Goal: Participate in discussion: Engage in conversation with other users on a specific topic

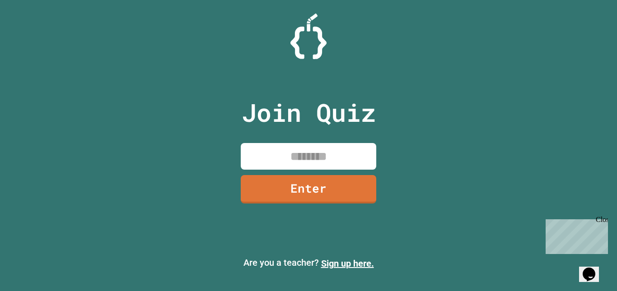
click at [305, 157] on input at bounding box center [309, 156] width 136 height 27
type input "********"
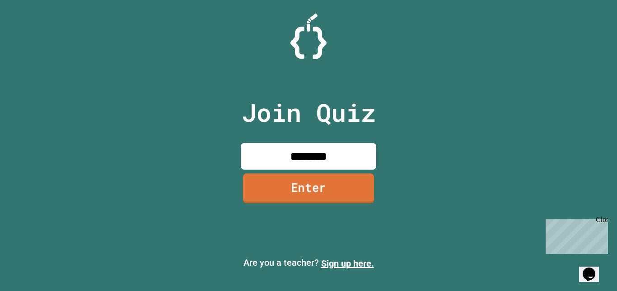
click at [312, 196] on link "Enter" at bounding box center [308, 189] width 131 height 30
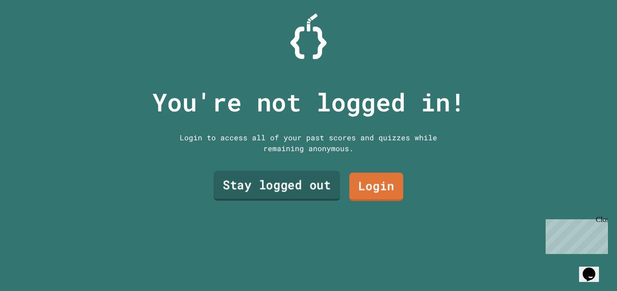
click at [318, 183] on link "Stay logged out" at bounding box center [277, 186] width 127 height 30
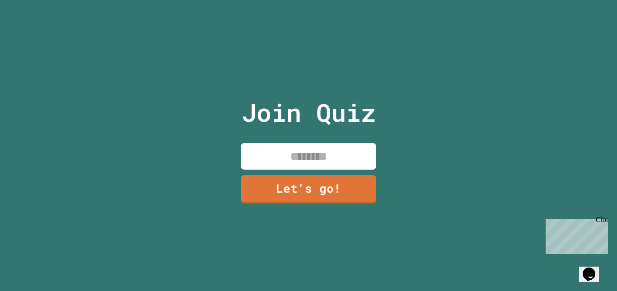
click at [338, 151] on input at bounding box center [309, 156] width 136 height 27
type input "******"
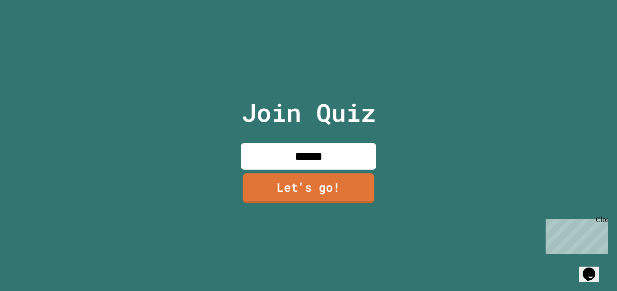
click at [331, 177] on link "Let's go!" at bounding box center [309, 189] width 132 height 30
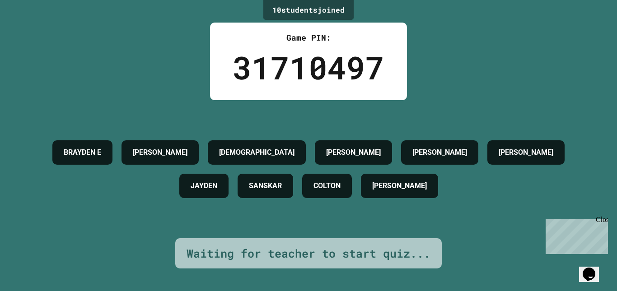
click at [604, 221] on div "Close" at bounding box center [601, 221] width 11 height 11
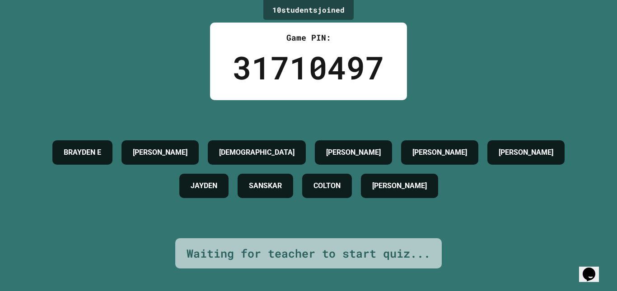
click at [595, 268] on icon "Chat widget" at bounding box center [589, 275] width 13 height 14
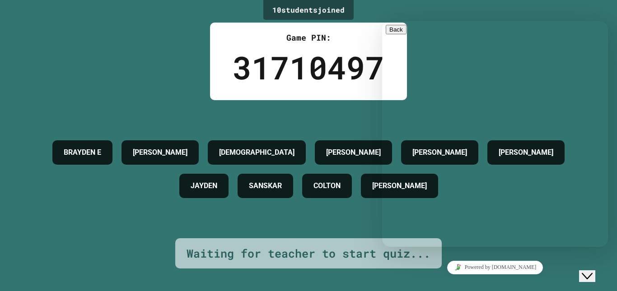
click at [593, 271] on icon "Close Chat This icon closes the chat window." at bounding box center [587, 276] width 11 height 11
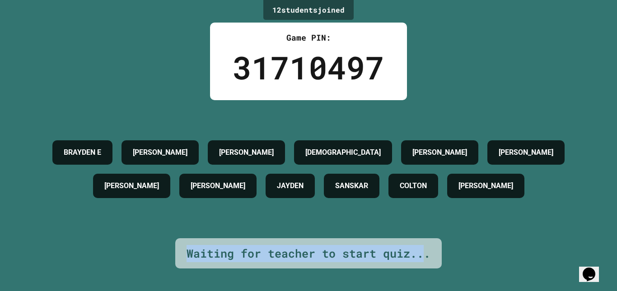
drag, startPoint x: 421, startPoint y: 246, endPoint x: 181, endPoint y: 250, distance: 240.5
click at [181, 250] on div "Waiting for teacher to start quiz..." at bounding box center [308, 254] width 267 height 31
click at [187, 250] on div "Waiting for teacher to start quiz..." at bounding box center [309, 253] width 244 height 17
drag, startPoint x: 183, startPoint y: 246, endPoint x: 427, endPoint y: 253, distance: 243.2
click at [427, 253] on div "Waiting for teacher to start quiz..." at bounding box center [309, 253] width 244 height 17
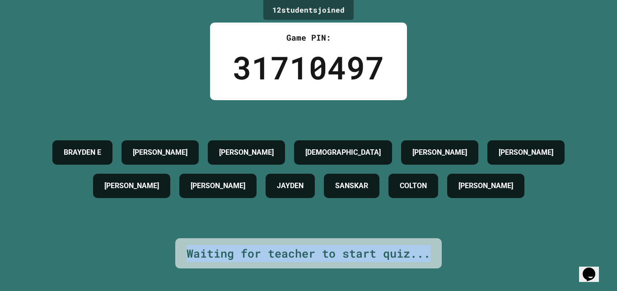
click at [445, 245] on div "12 student s joined Game PIN: 31710497 [PERSON_NAME] [PERSON_NAME] [PERSON_NAME…" at bounding box center [308, 145] width 617 height 291
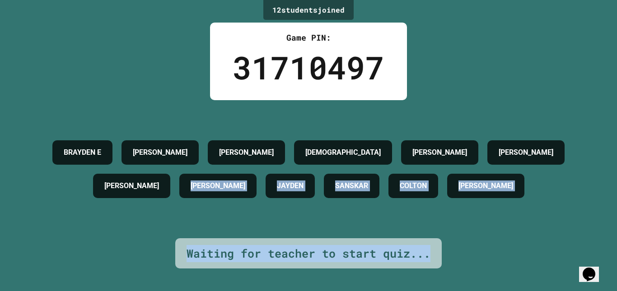
drag, startPoint x: 426, startPoint y: 251, endPoint x: 149, endPoint y: 248, distance: 277.1
click at [149, 248] on div "12 student s joined Game PIN: 31710497 [PERSON_NAME] [PERSON_NAME] [PERSON_NAME…" at bounding box center [308, 145] width 617 height 291
click at [150, 248] on div "12 student s joined Game PIN: 31710497 [PERSON_NAME] [PERSON_NAME] [PERSON_NAME…" at bounding box center [308, 145] width 617 height 291
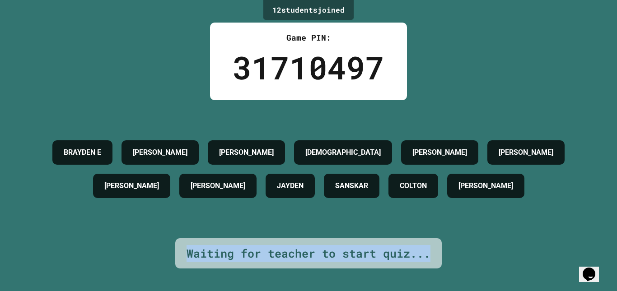
drag, startPoint x: 184, startPoint y: 249, endPoint x: 428, endPoint y: 254, distance: 243.6
click at [428, 254] on div "Waiting for teacher to start quiz..." at bounding box center [308, 254] width 267 height 31
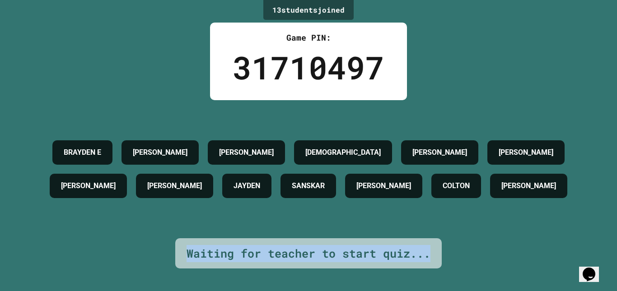
click at [437, 252] on div "Waiting for teacher to start quiz..." at bounding box center [308, 254] width 267 height 31
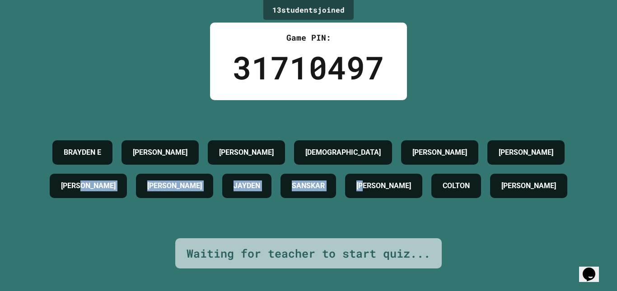
drag, startPoint x: 380, startPoint y: 202, endPoint x: 123, endPoint y: 168, distance: 259.0
click at [123, 168] on div "[PERSON_NAME] [PERSON_NAME] [PERSON_NAME] [PERSON_NAME] [PERSON_NAME] [PERSON_N…" at bounding box center [309, 169] width 572 height 67
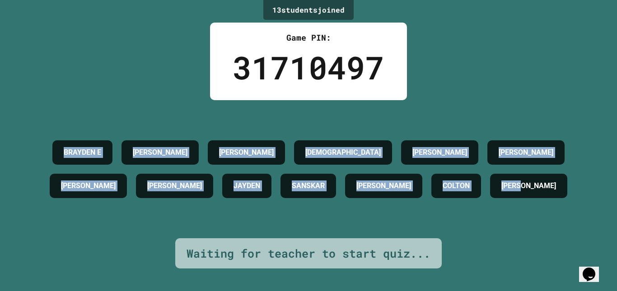
drag, startPoint x: 365, startPoint y: 216, endPoint x: 45, endPoint y: 134, distance: 330.9
click at [45, 136] on div "[PERSON_NAME] [PERSON_NAME] [PERSON_NAME] [PERSON_NAME] [PERSON_NAME] [PERSON_N…" at bounding box center [309, 169] width 572 height 67
click at [116, 190] on div "[PERSON_NAME] [PERSON_NAME] [PERSON_NAME] [PERSON_NAME] [PERSON_NAME] [PERSON_N…" at bounding box center [309, 169] width 572 height 67
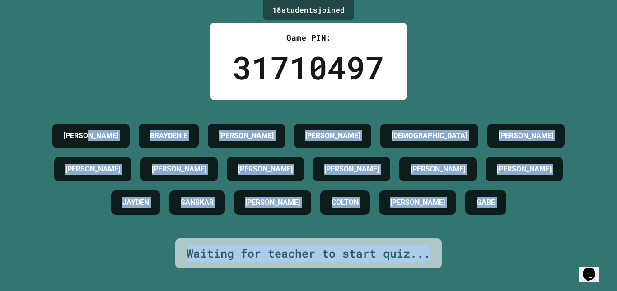
drag, startPoint x: 398, startPoint y: 216, endPoint x: 112, endPoint y: 6, distance: 355.0
click at [112, 6] on div "18 student s joined Game PIN: 31710497 [PERSON_NAME] [PERSON_NAME] [PERSON_NAME…" at bounding box center [308, 145] width 617 height 291
click at [140, 65] on div "18 student s joined Game PIN: 31710497 [PERSON_NAME] [PERSON_NAME] [PERSON_NAME…" at bounding box center [308, 145] width 617 height 291
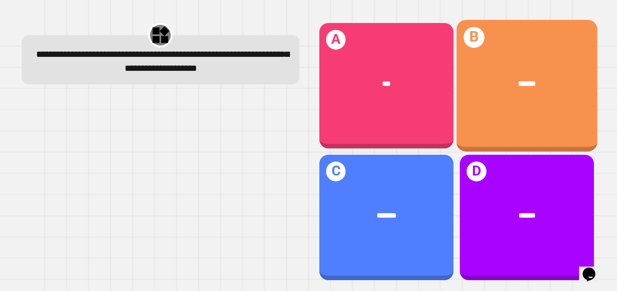
click at [507, 107] on div "B ******" at bounding box center [526, 86] width 141 height 132
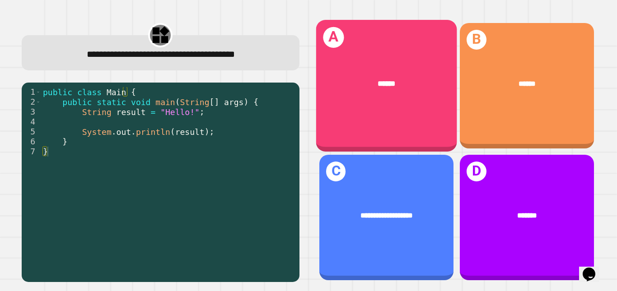
click at [356, 109] on div "A ******" at bounding box center [386, 86] width 141 height 132
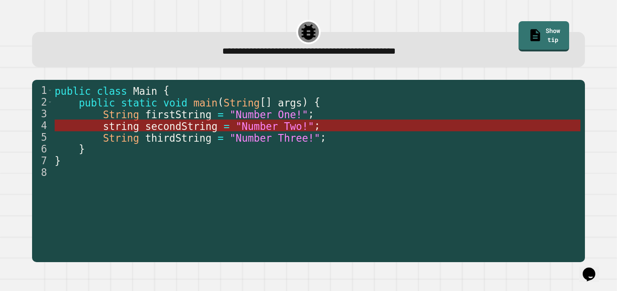
click at [183, 126] on span "secondString" at bounding box center [181, 126] width 72 height 12
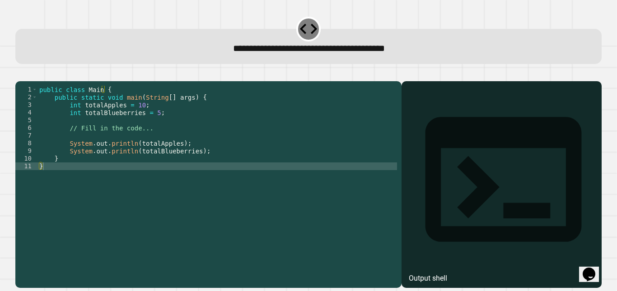
click at [152, 127] on div "public class Main { public static void main ( String [ ] args ) { int totalAppl…" at bounding box center [218, 174] width 360 height 177
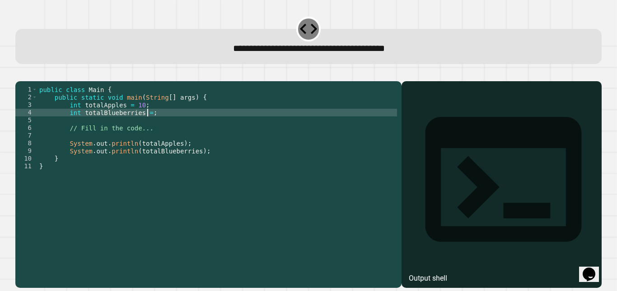
scroll to position [0, 8]
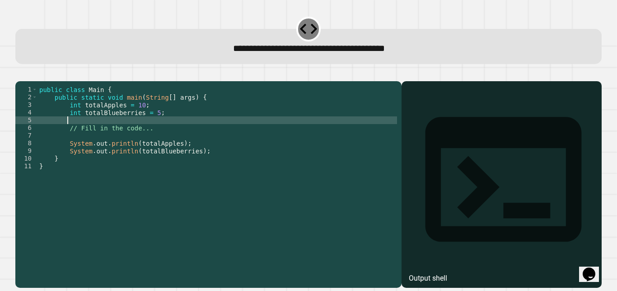
click at [142, 135] on div "public class Main { public static void main ( String [ ] args ) { int totalAppl…" at bounding box center [218, 174] width 360 height 177
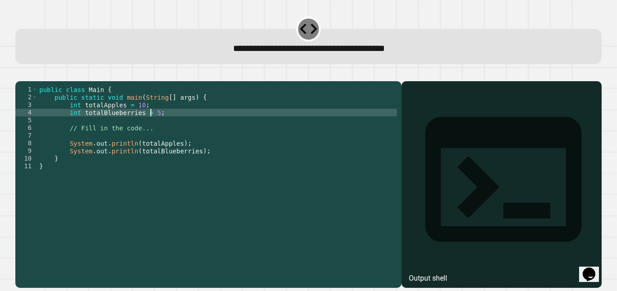
click at [152, 125] on div "public class Main { public static void main ( String [ ] args ) { int totalAppl…" at bounding box center [218, 174] width 360 height 177
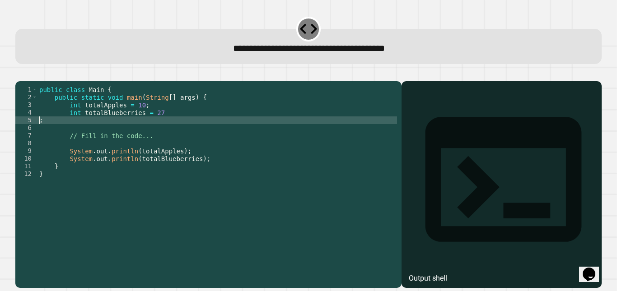
scroll to position [0, 0]
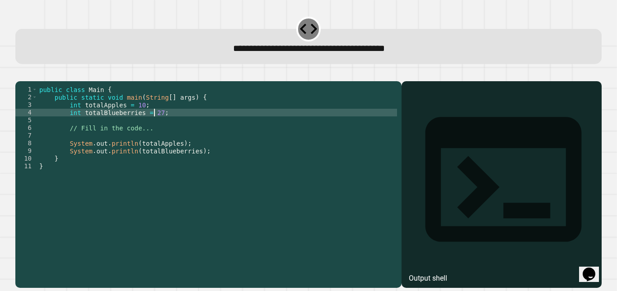
type textarea "**********"
click at [20, 74] on icon "button" at bounding box center [20, 74] width 0 height 0
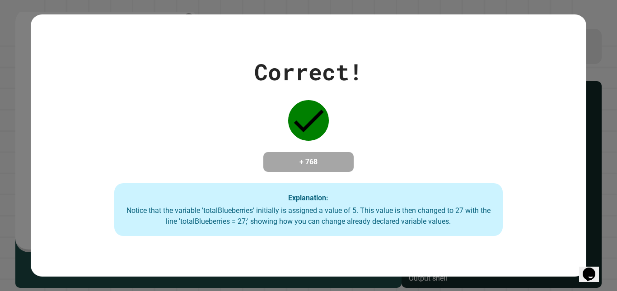
click at [12, 124] on div "Correct! + 768 Explanation: Notice that the variable 'totalBlueberries' initial…" at bounding box center [308, 145] width 617 height 291
click at [231, 172] on div "Correct! + 768 Explanation: Notice that the variable 'totalBlueberries' initial…" at bounding box center [308, 146] width 555 height 182
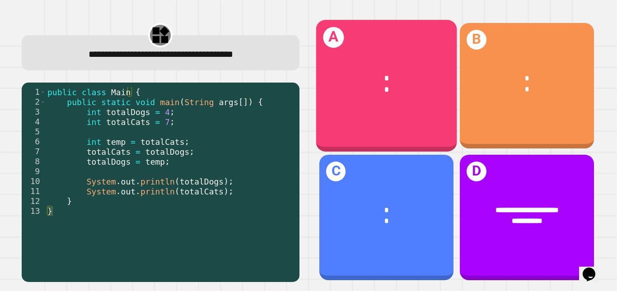
click at [412, 107] on div "* *" at bounding box center [386, 83] width 141 height 54
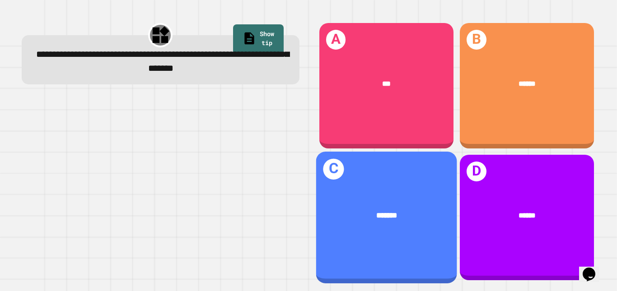
click at [406, 197] on div "*******" at bounding box center [386, 215] width 141 height 42
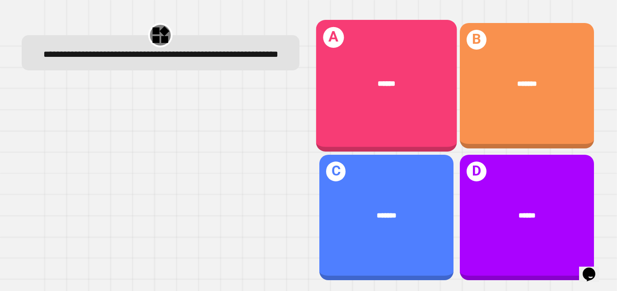
click at [355, 96] on div "******" at bounding box center [386, 83] width 141 height 42
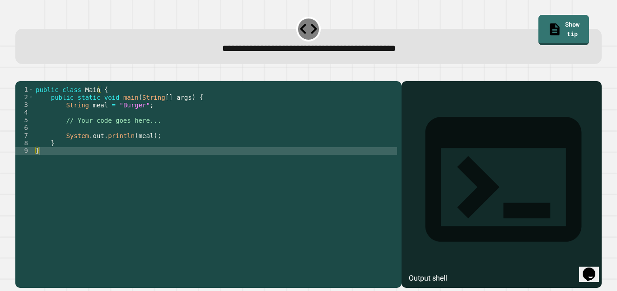
click at [137, 119] on div "public class Main { public static void main ( String [ ] args ) { String meal =…" at bounding box center [215, 174] width 363 height 177
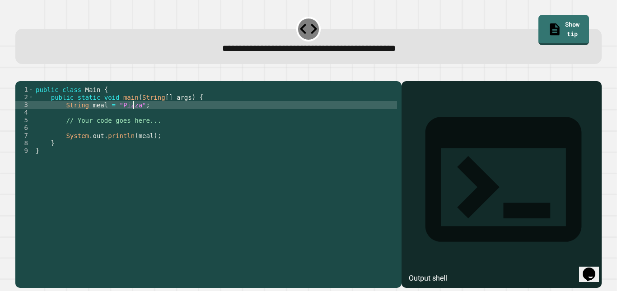
scroll to position [0, 7]
type textarea "**********"
click at [28, 80] on icon "button" at bounding box center [26, 79] width 5 height 6
